Goal: Manage account settings

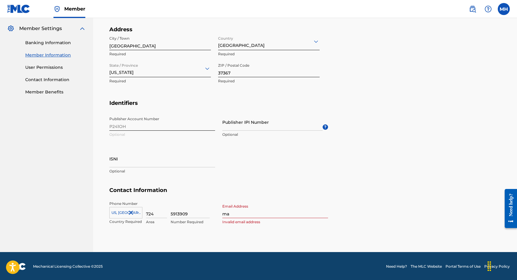
click at [239, 213] on input "ma" at bounding box center [275, 209] width 106 height 17
type input "[EMAIL_ADDRESS][DOMAIN_NAME]"
click at [363, 208] on section "Contact Information Phone Number [GEOGRAPHIC_DATA] +1 Country Required 724 Area…" at bounding box center [304, 212] width 391 height 51
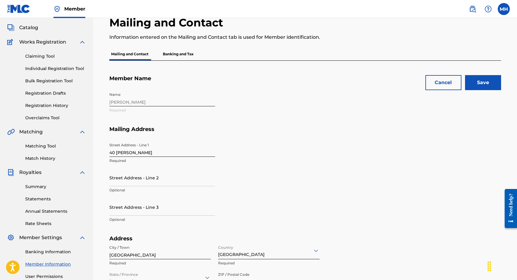
scroll to position [29, 0]
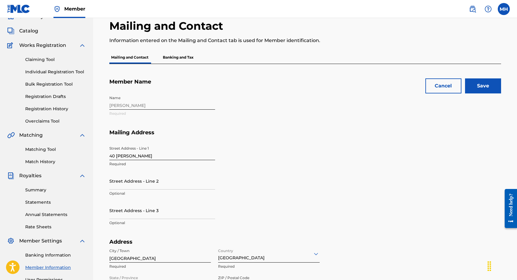
click at [480, 86] on input "Save" at bounding box center [483, 85] width 36 height 15
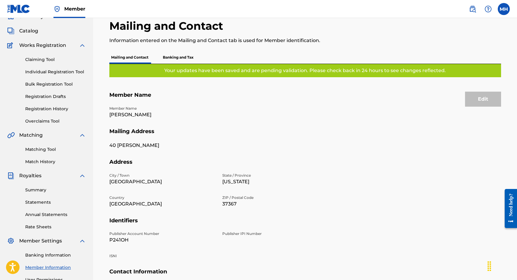
click at [188, 61] on p "Banking and Tax" at bounding box center [178, 57] width 34 height 13
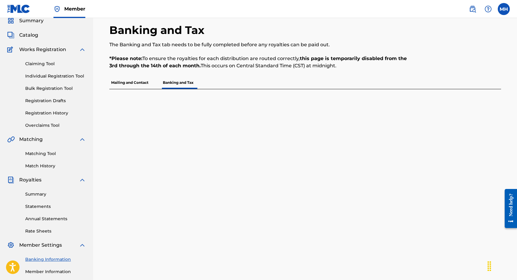
scroll to position [24, 0]
click at [183, 109] on div "Banking and Tax The Banking and Tax tab needs to be fully completed before any …" at bounding box center [305, 179] width 406 height 310
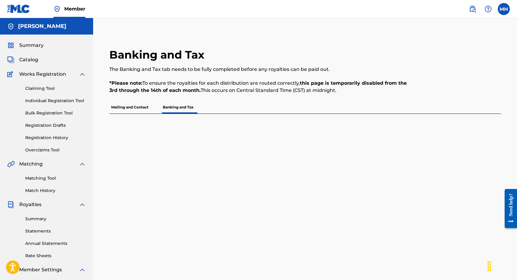
scroll to position [0, 0]
click at [506, 12] on label at bounding box center [503, 9] width 12 height 12
click at [503, 9] on input "MH [PERSON_NAME] [EMAIL_ADDRESS][DOMAIN_NAME] Profile Log out" at bounding box center [503, 9] width 0 height 0
click at [448, 75] on p "Log out" at bounding box center [445, 74] width 14 height 5
click at [503, 9] on input "MH [PERSON_NAME] [EMAIL_ADDRESS][DOMAIN_NAME] Profile Log out" at bounding box center [503, 9] width 0 height 0
